Goal: Task Accomplishment & Management: Manage account settings

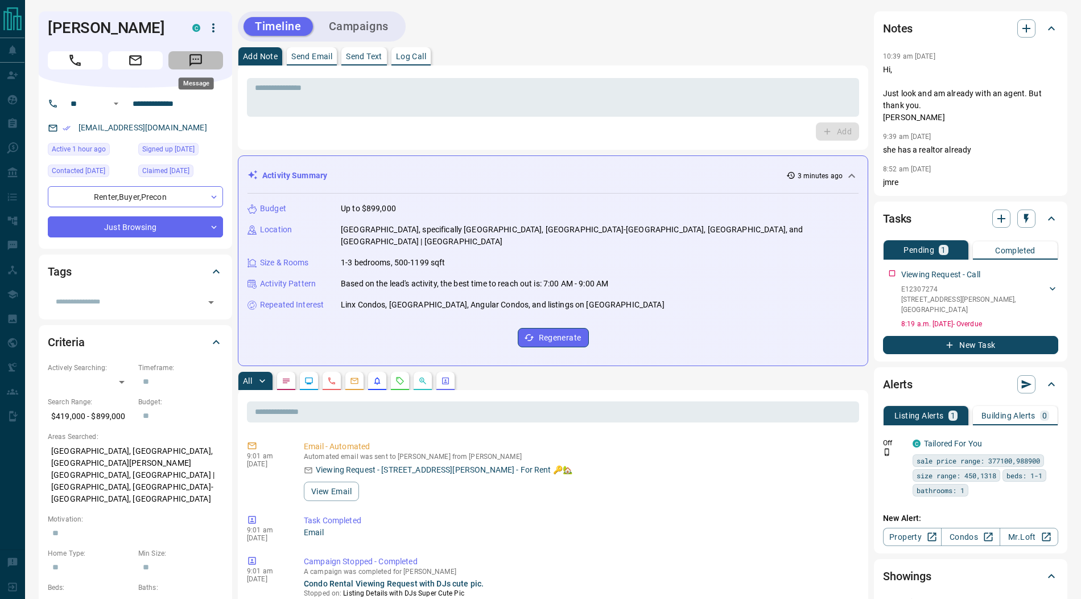
click at [201, 64] on icon "Message" at bounding box center [195, 60] width 15 height 15
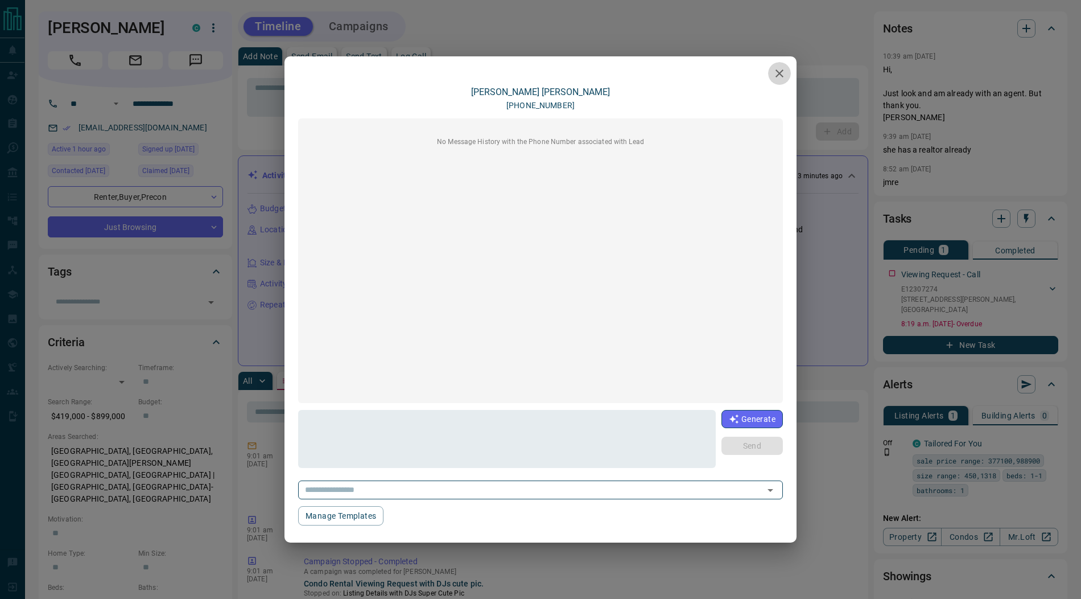
click at [784, 76] on icon "button" at bounding box center [780, 74] width 14 height 14
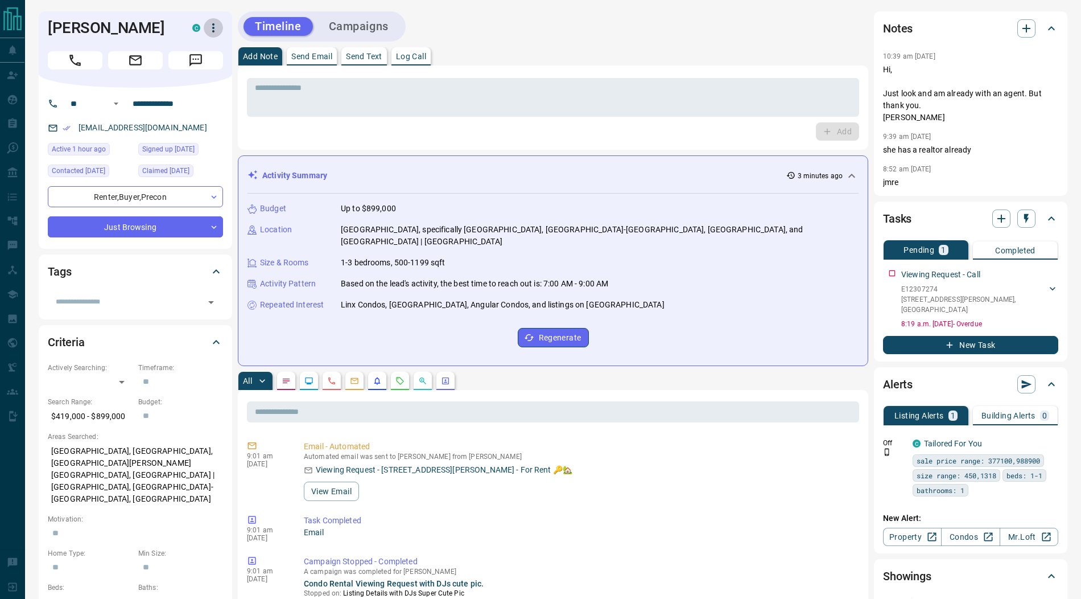
click at [218, 29] on icon "button" at bounding box center [214, 28] width 14 height 14
click at [134, 220] on div at bounding box center [540, 299] width 1081 height 599
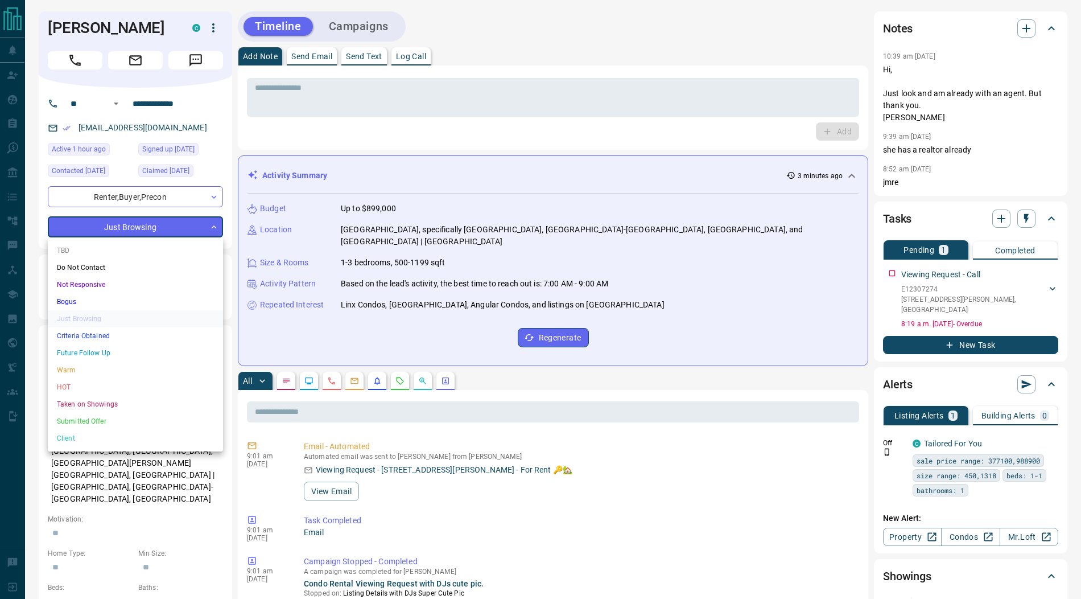
click at [893, 273] on div at bounding box center [540, 299] width 1081 height 599
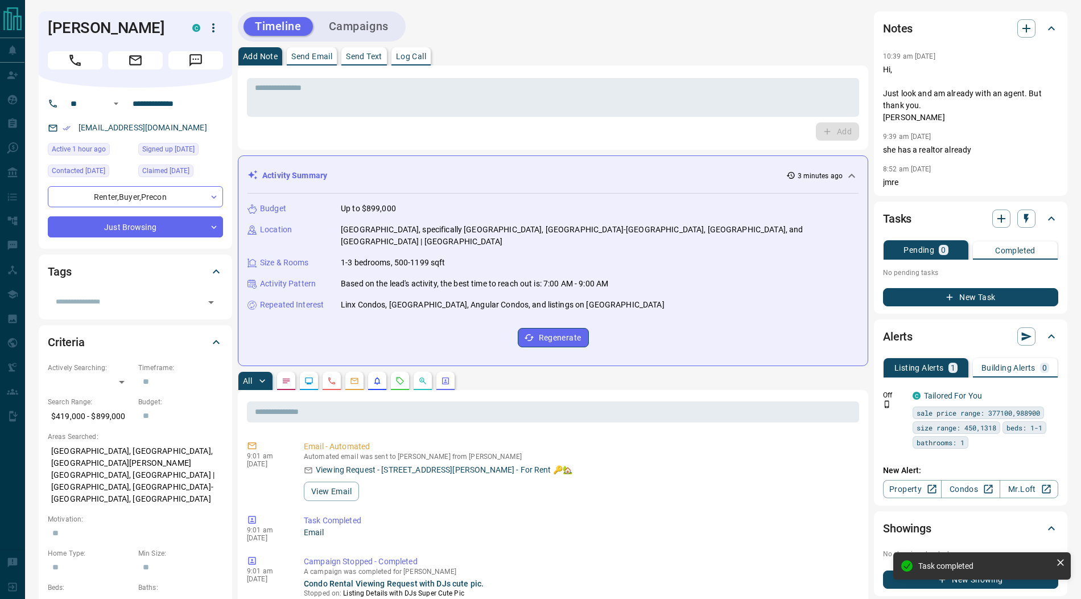
click at [126, 238] on div "**********" at bounding box center [135, 168] width 193 height 161
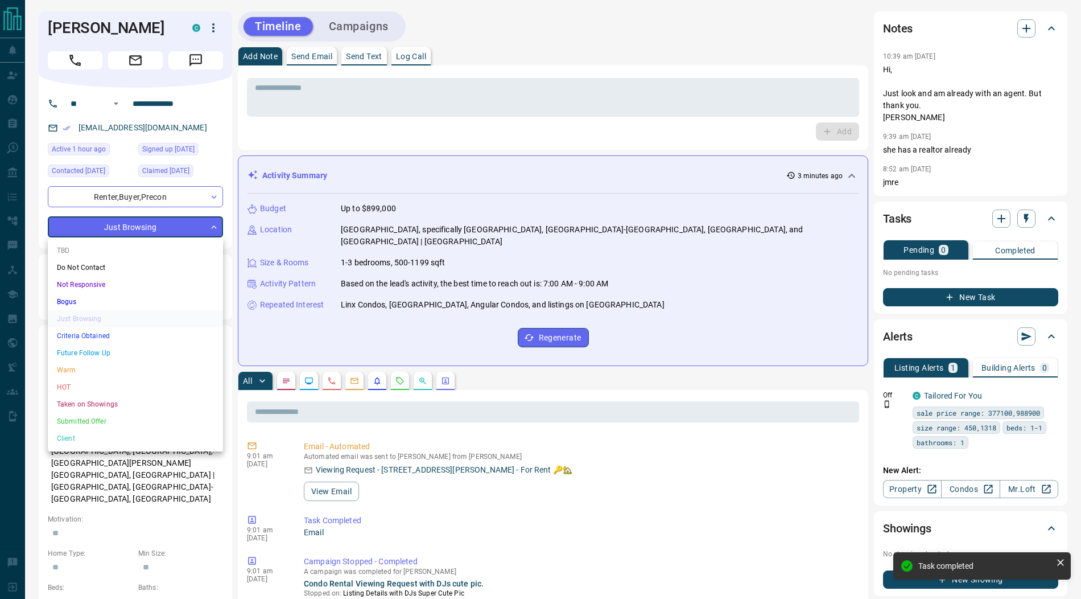
click at [325, 96] on div at bounding box center [540, 299] width 1081 height 599
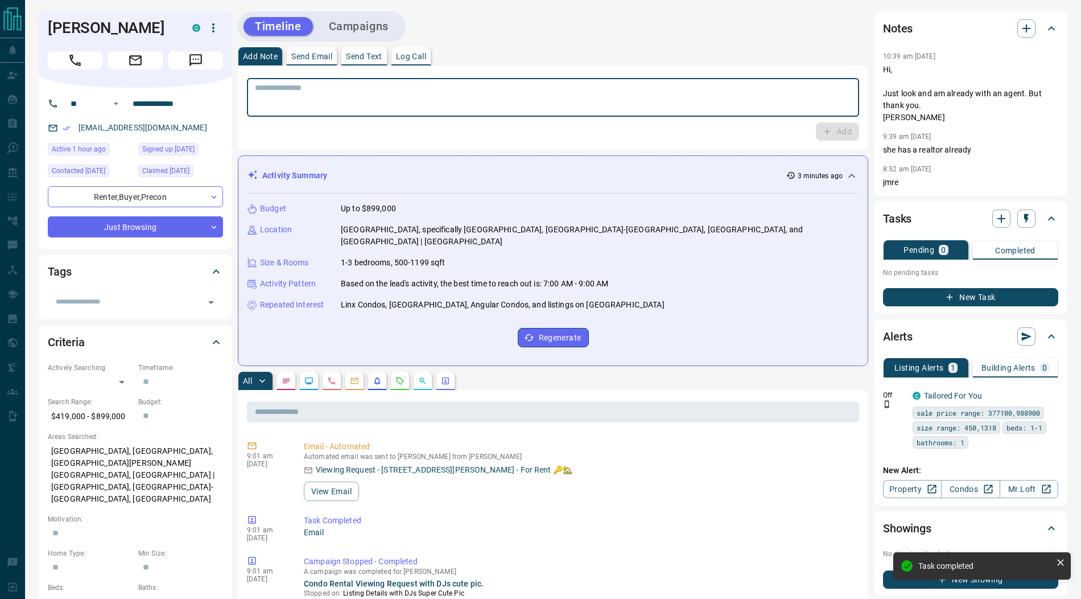
click at [325, 96] on textarea at bounding box center [553, 97] width 596 height 29
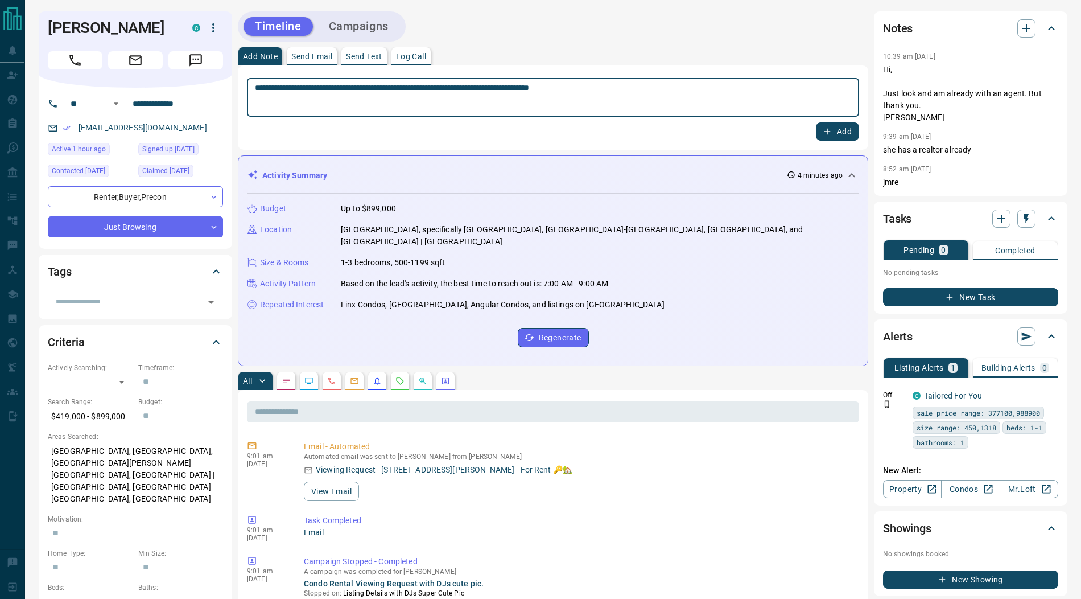
type textarea "**********"
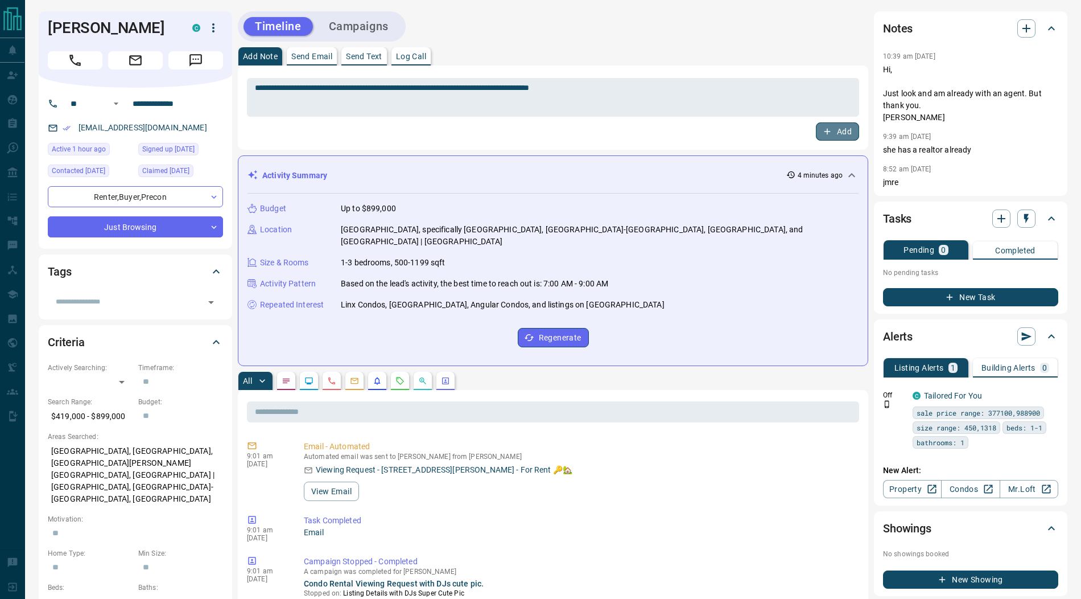
click at [826, 130] on icon "button" at bounding box center [827, 131] width 10 height 10
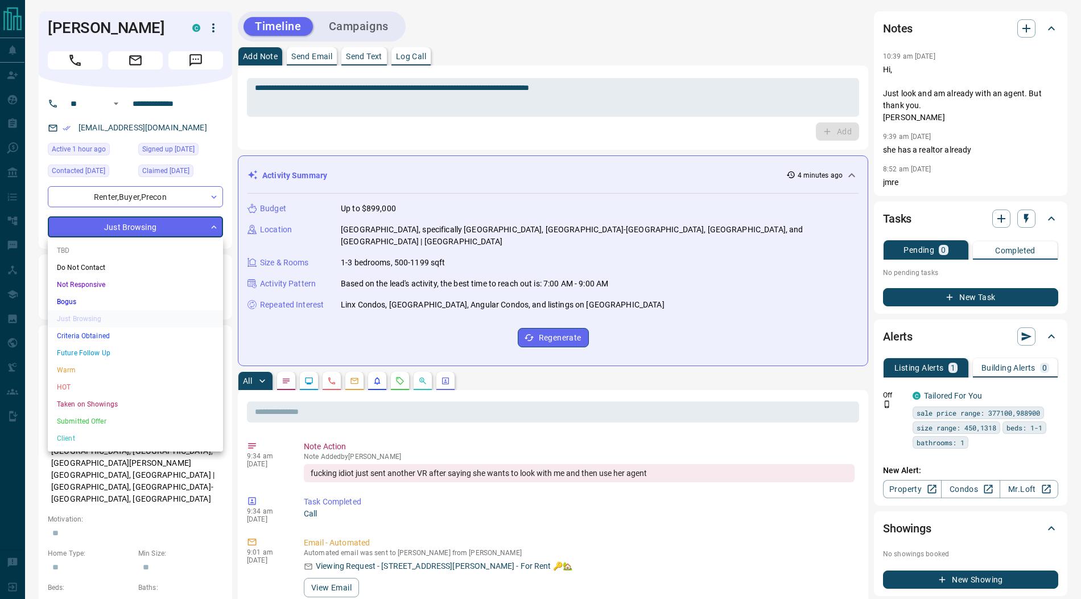
click at [101, 270] on li "Do Not Contact" at bounding box center [135, 267] width 175 height 17
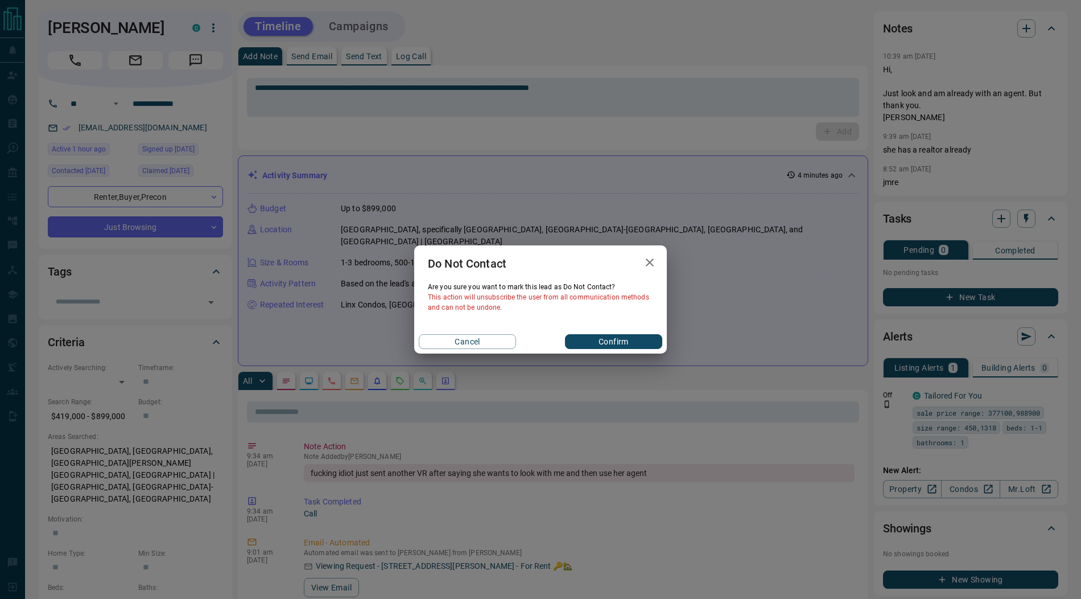
drag, startPoint x: 584, startPoint y: 342, endPoint x: 448, endPoint y: 142, distance: 241.8
click at [584, 342] on button "Confirm" at bounding box center [613, 341] width 97 height 15
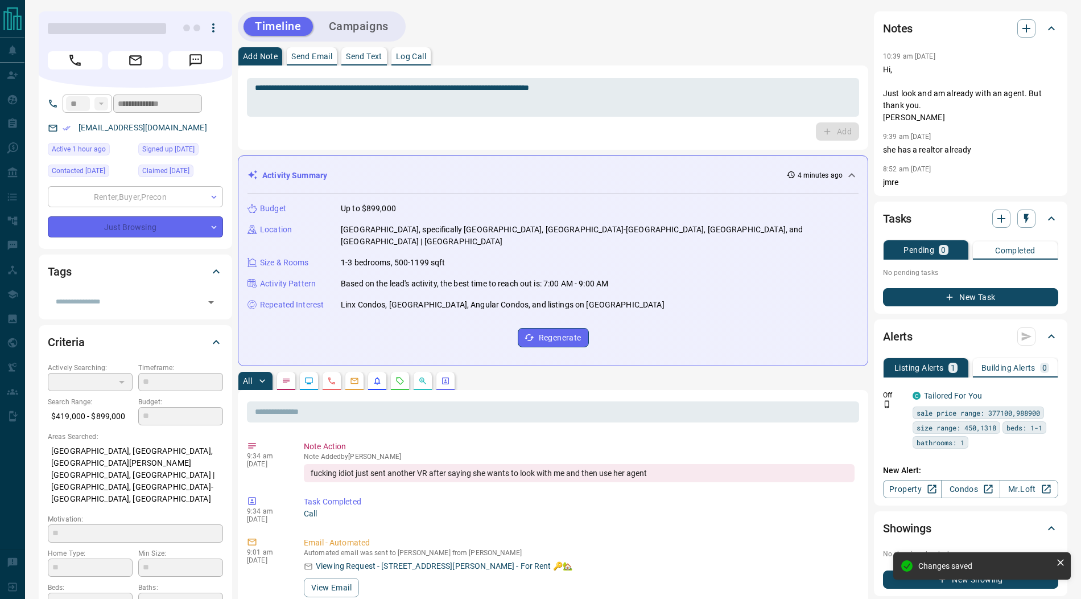
type input "*"
